Goal: Check status: Check status

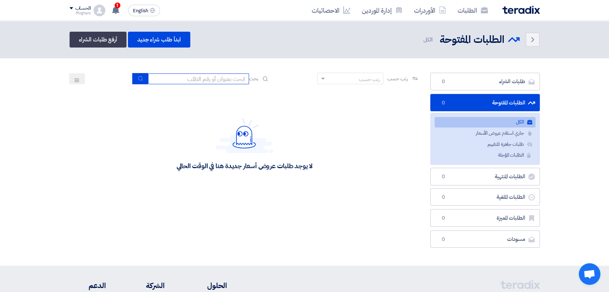
click at [216, 80] on input at bounding box center [198, 79] width 101 height 11
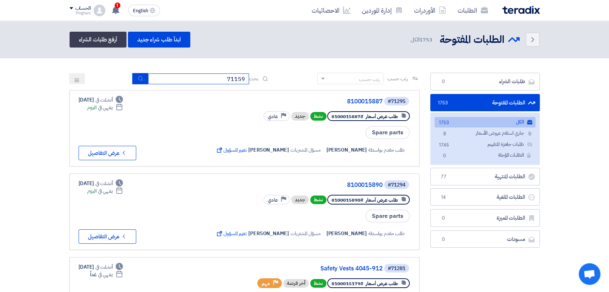
type input "71159"
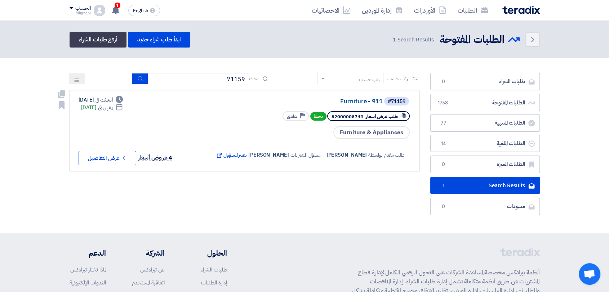
click at [367, 101] on link "Furniture - 911" at bounding box center [311, 101] width 144 height 6
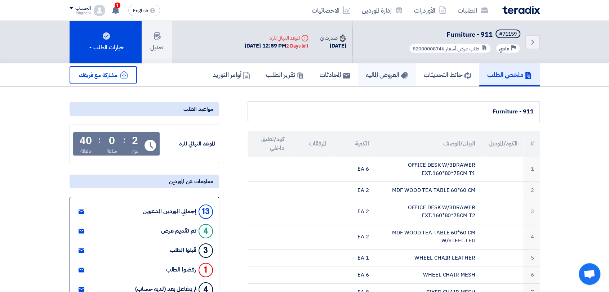
click at [371, 79] on h5 "العروض الماليه" at bounding box center [387, 75] width 42 height 8
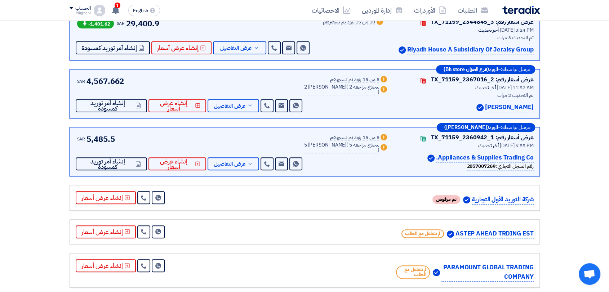
scroll to position [120, 0]
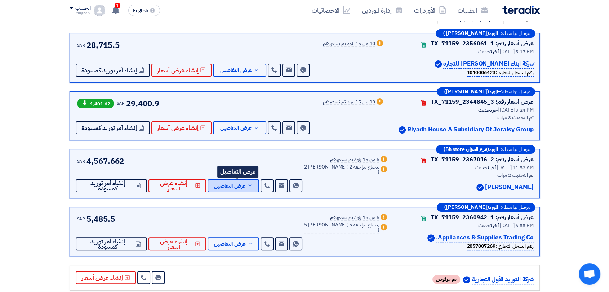
click at [252, 180] on button "عرض التفاصيل" at bounding box center [234, 186] width 52 height 13
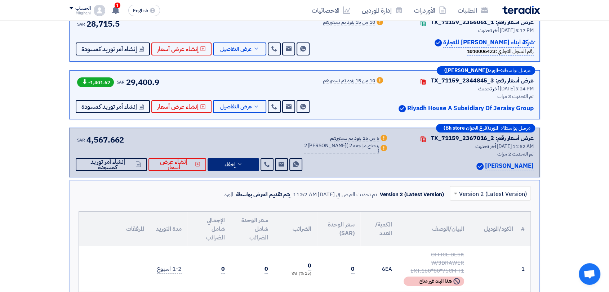
scroll to position [160, 0]
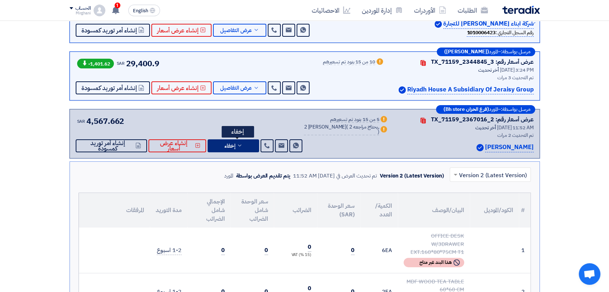
click at [246, 149] on button "إخفاء" at bounding box center [234, 145] width 52 height 13
